Goal: Task Accomplishment & Management: Manage account settings

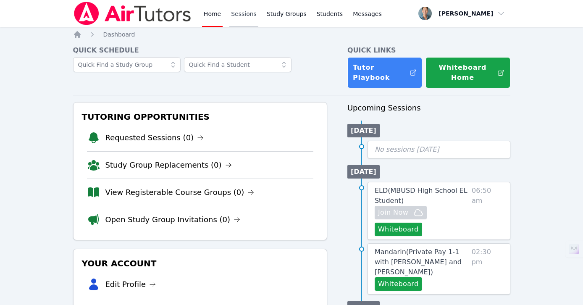
click at [252, 10] on link "Sessions" at bounding box center [243, 13] width 29 height 27
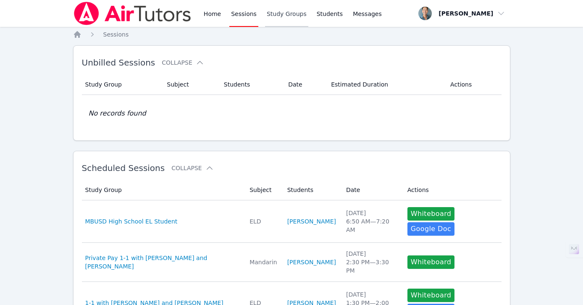
click at [279, 12] on link "Study Groups" at bounding box center [286, 13] width 43 height 27
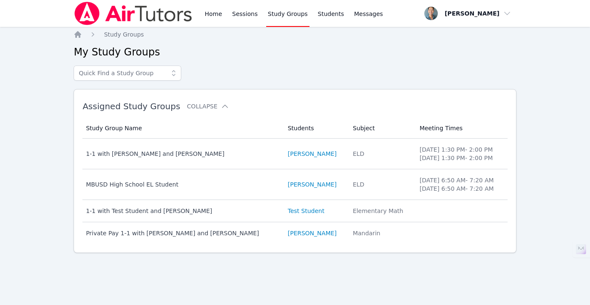
click at [341, 16] on div "Home Sessions Study Groups Students Messages" at bounding box center [294, 13] width 182 height 27
click at [357, 16] on span "Messages" at bounding box center [368, 14] width 29 height 8
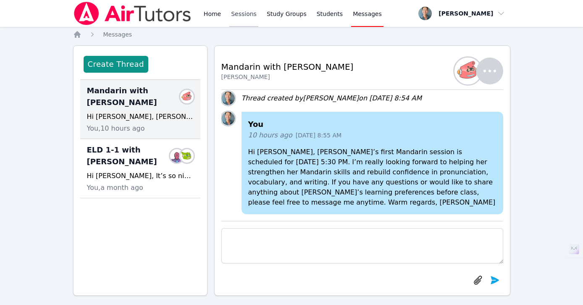
click at [245, 16] on link "Sessions" at bounding box center [243, 13] width 29 height 27
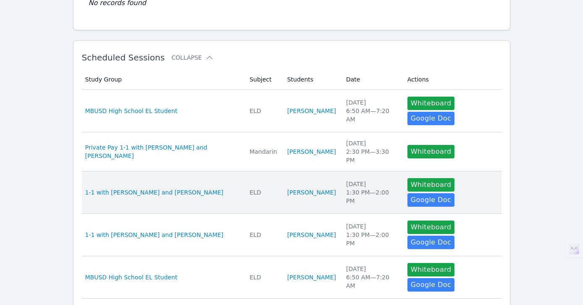
scroll to position [122, 0]
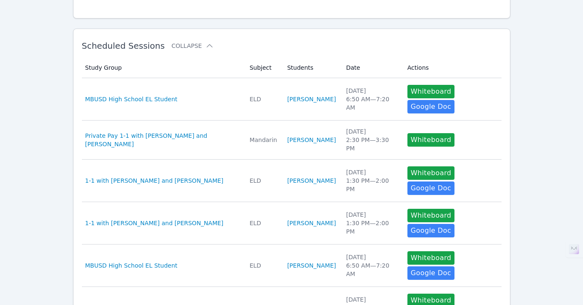
click at [350, 211] on div "[DATE] 1:30 PM — 2:00 PM" at bounding box center [371, 223] width 51 height 25
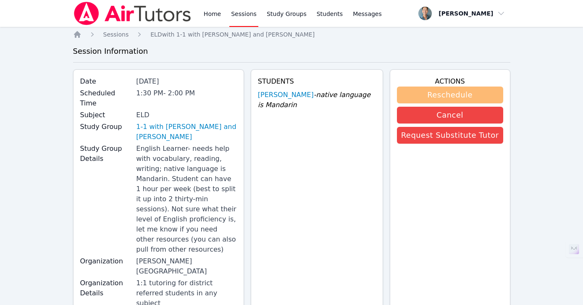
click at [485, 90] on button "Reschedule" at bounding box center [450, 95] width 106 height 17
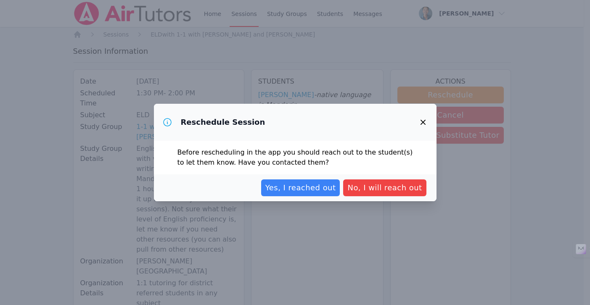
click at [426, 124] on icon "button" at bounding box center [423, 122] width 10 height 10
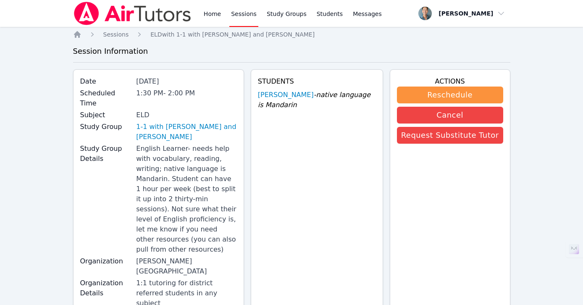
scroll to position [122, 0]
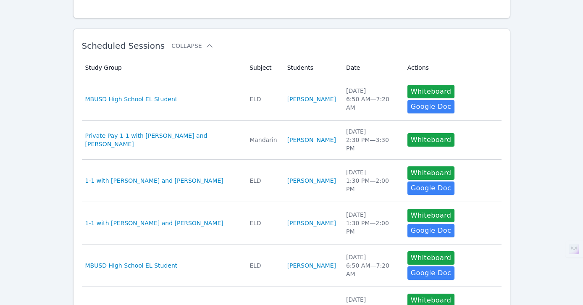
click at [353, 253] on div "[DATE] 6:50 AM — 7:20 AM" at bounding box center [371, 265] width 51 height 25
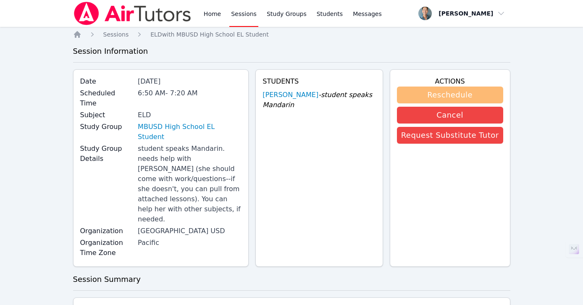
click at [438, 90] on button "Reschedule" at bounding box center [450, 95] width 106 height 17
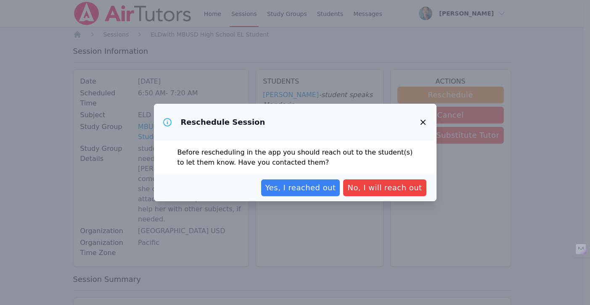
click at [423, 119] on icon "button" at bounding box center [423, 122] width 10 height 10
